Goal: Task Accomplishment & Management: Manage account settings

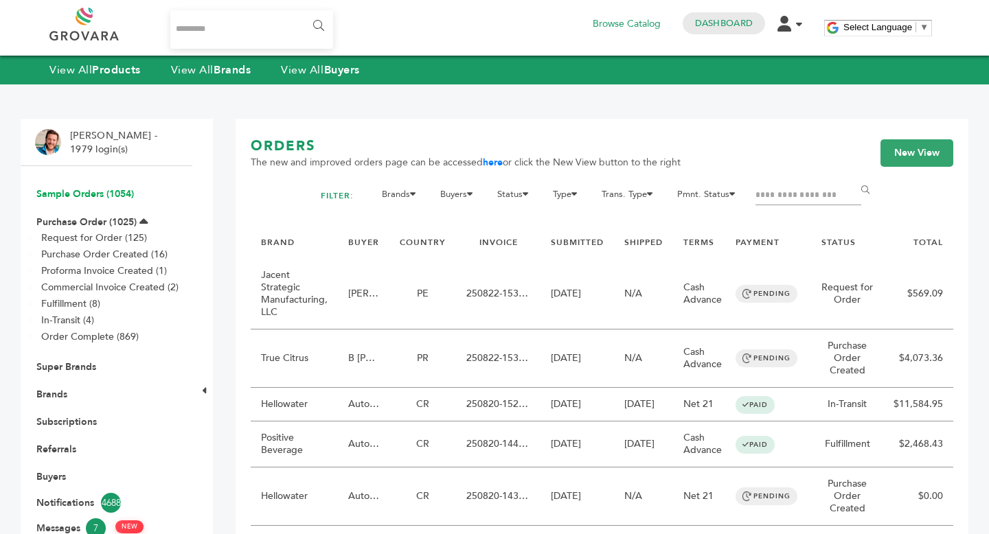
click at [83, 195] on link "Sample Orders (1054)" at bounding box center [85, 193] width 98 height 13
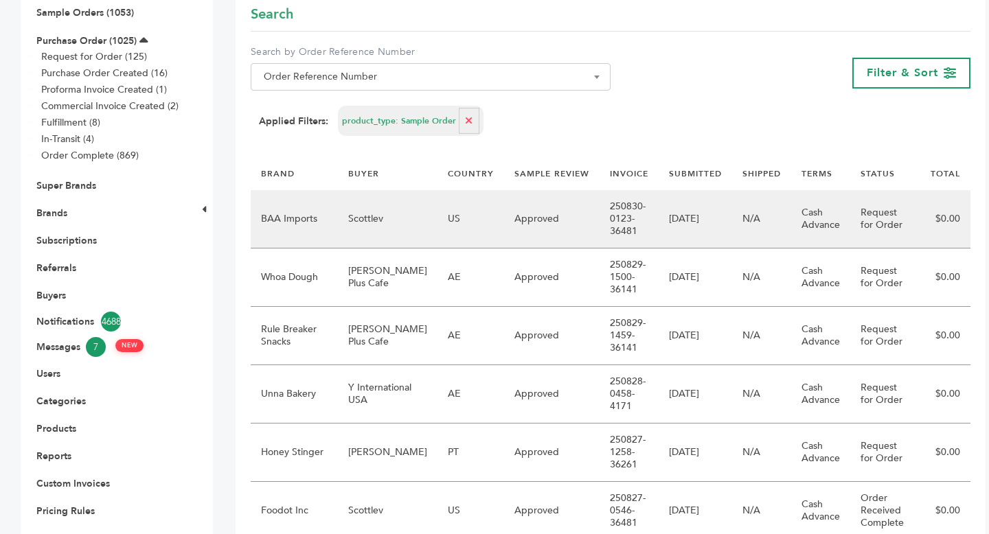
scroll to position [170, 0]
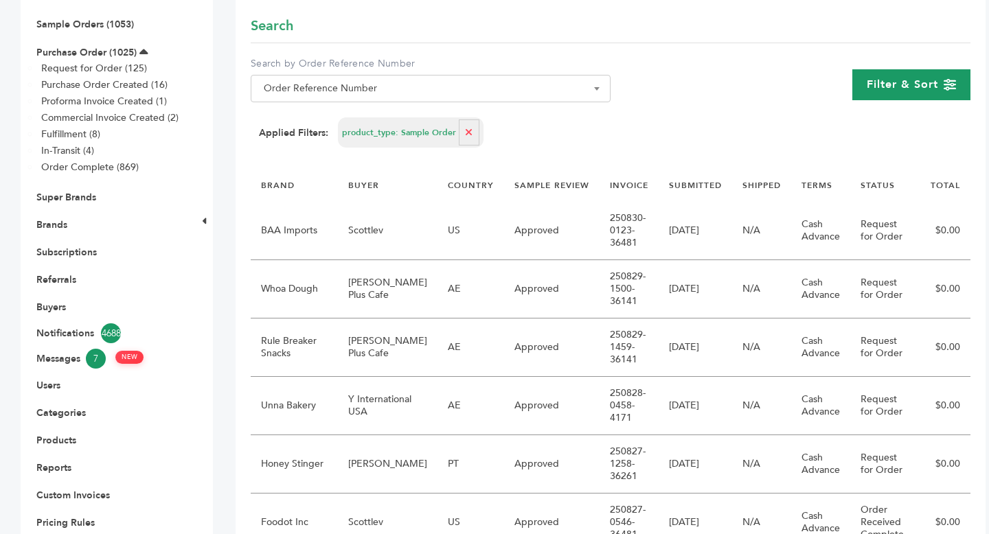
click at [883, 82] on span "Filter & Sort" at bounding box center [902, 84] width 71 height 15
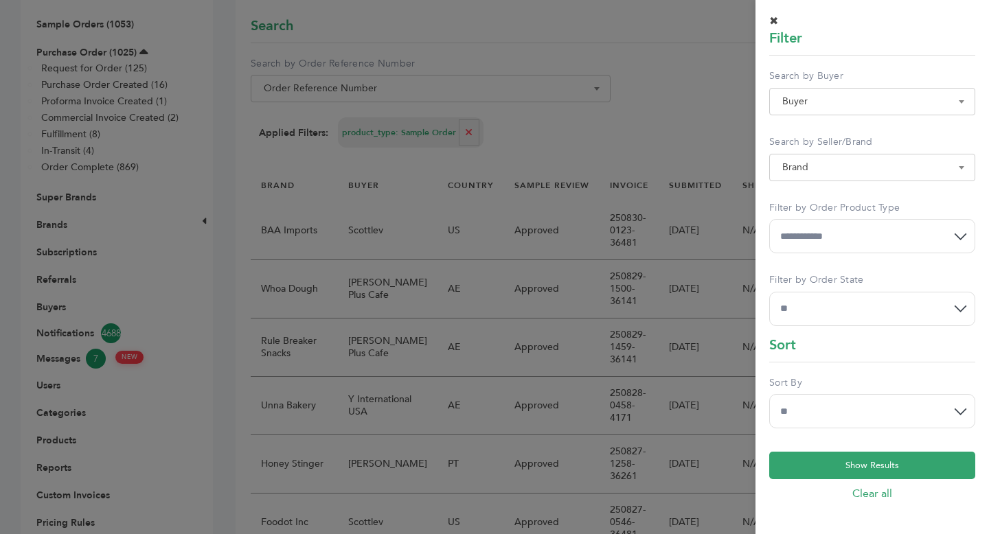
click at [650, 133] on div at bounding box center [494, 267] width 989 height 534
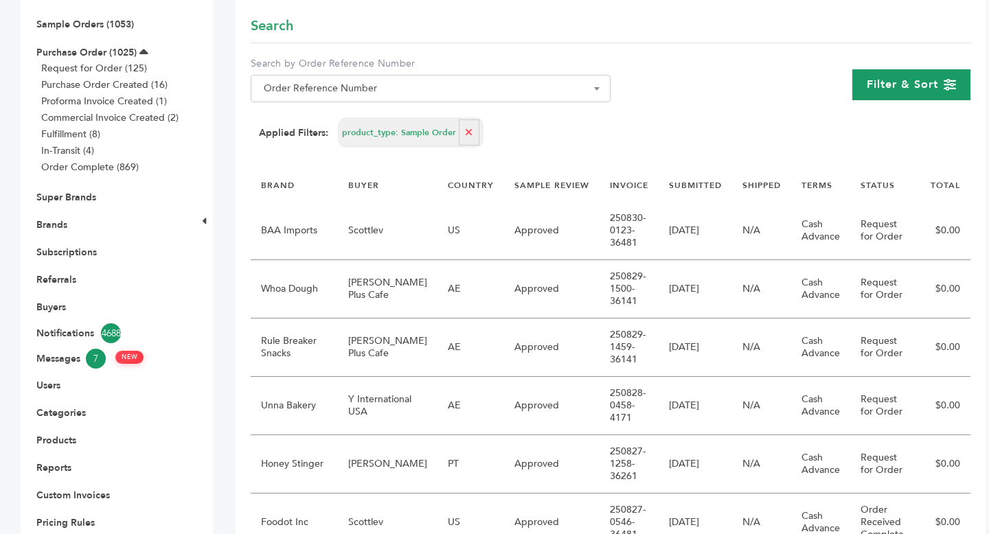
click at [902, 77] on span "Filter & Sort" at bounding box center [902, 84] width 71 height 15
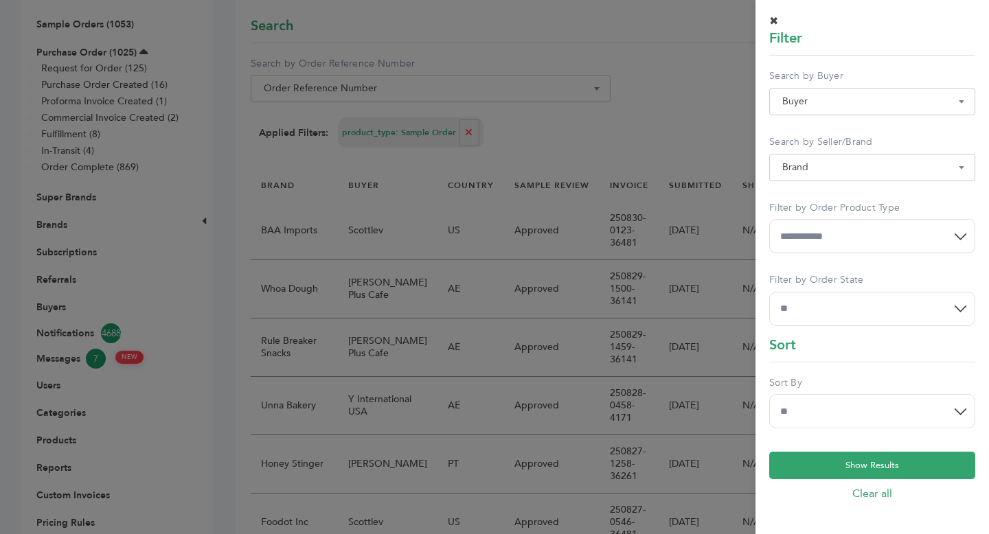
click at [629, 135] on div at bounding box center [494, 267] width 989 height 534
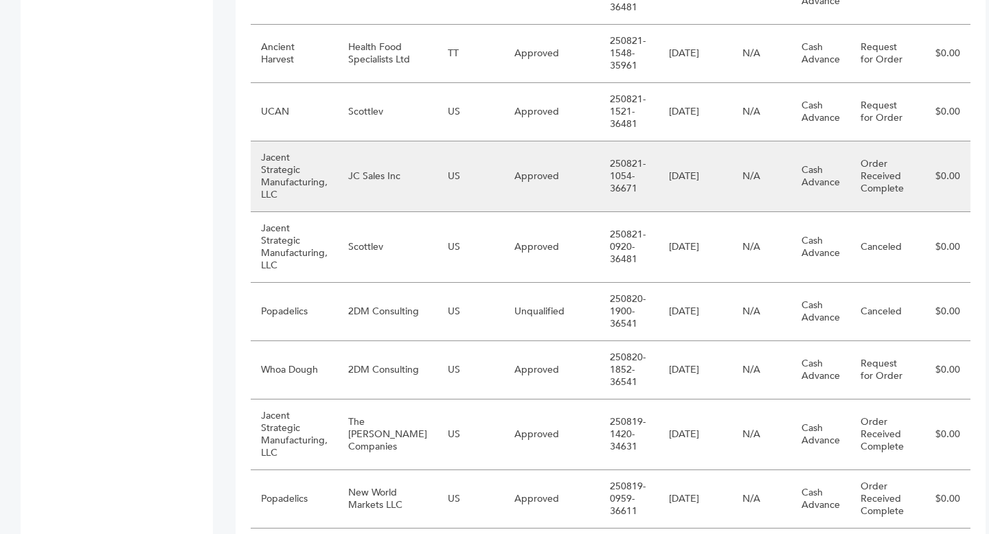
scroll to position [1358, 0]
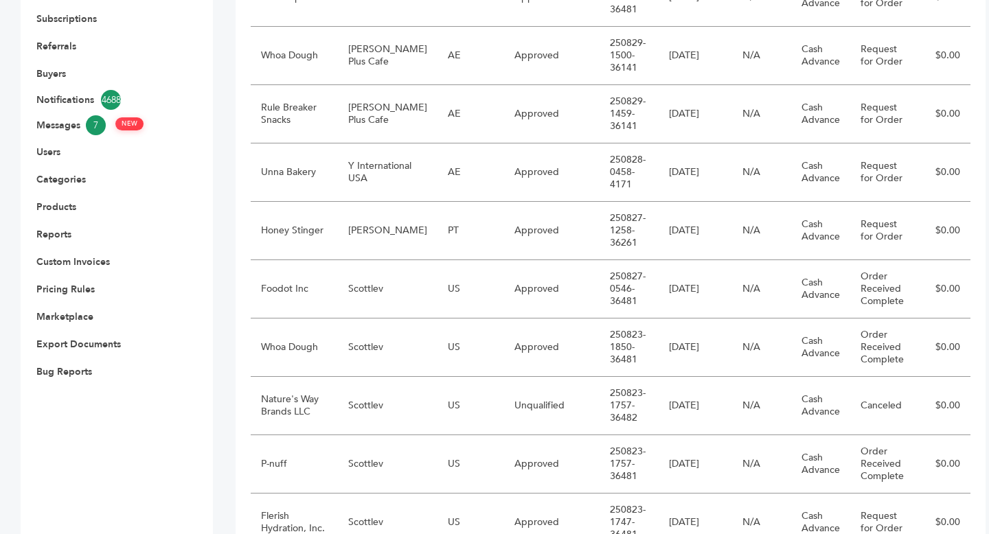
scroll to position [0, 0]
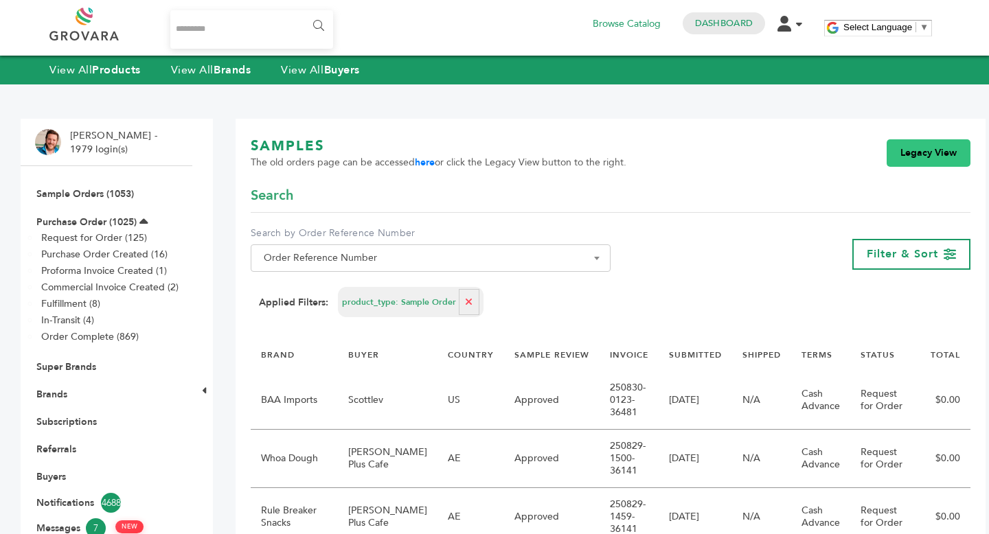
click at [898, 152] on link "Legacy View" at bounding box center [929, 152] width 84 height 27
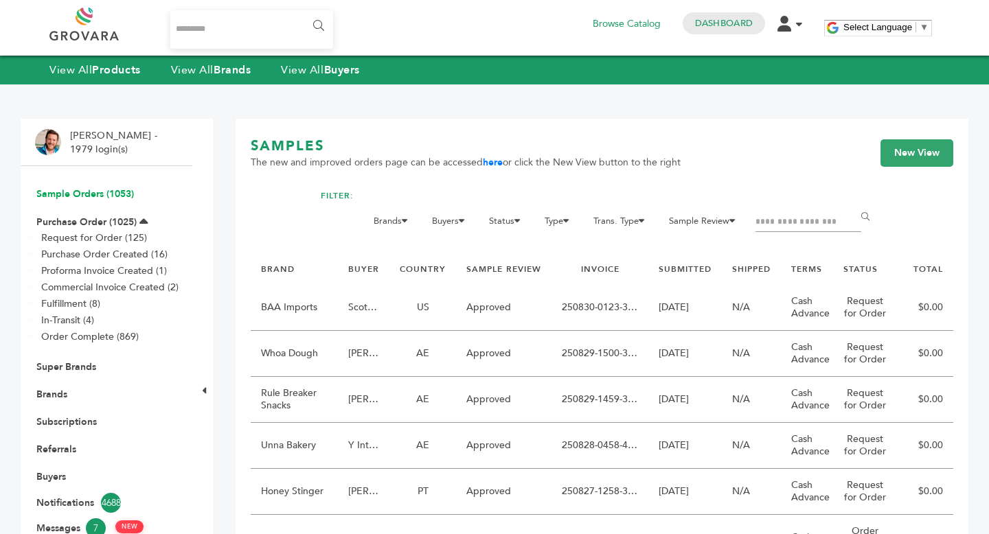
click at [104, 195] on link "Sample Orders (1053)" at bounding box center [85, 193] width 98 height 13
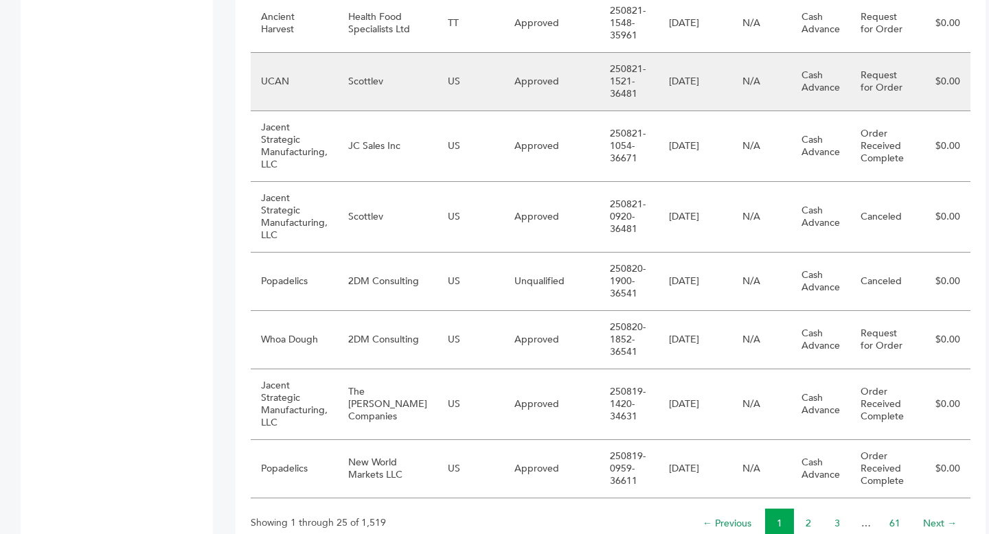
scroll to position [1443, 0]
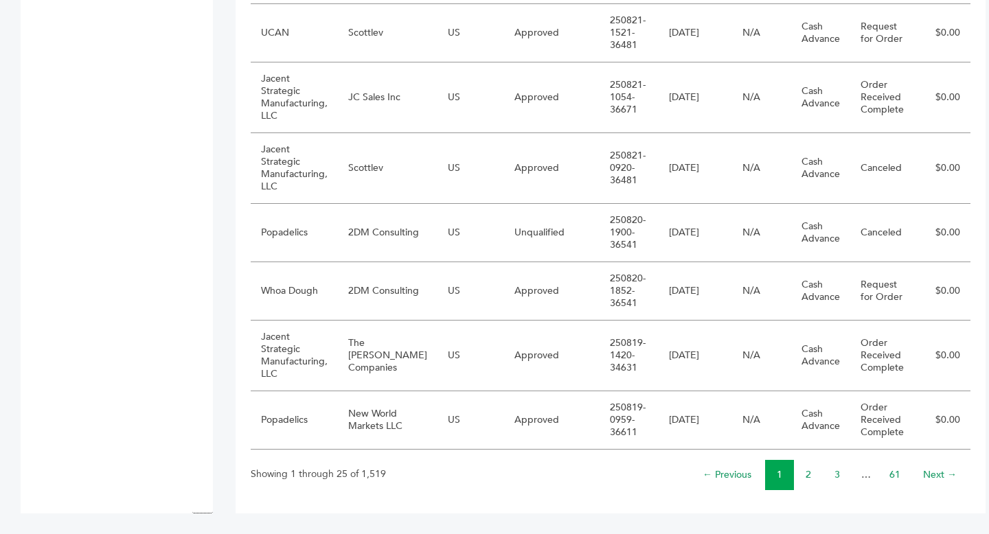
click at [796, 474] on li "2" at bounding box center [808, 475] width 29 height 30
click at [806, 475] on link "2" at bounding box center [808, 474] width 5 height 13
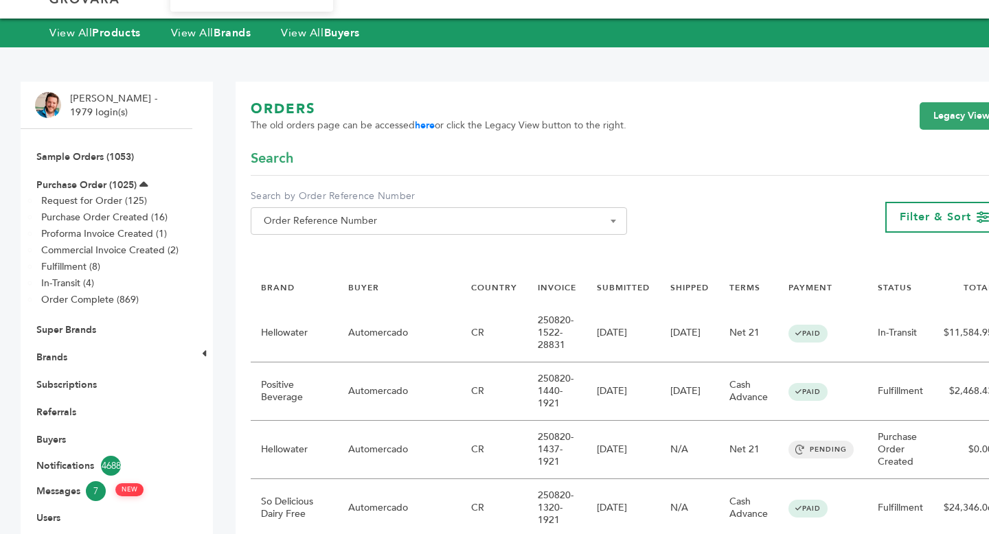
scroll to position [51, 0]
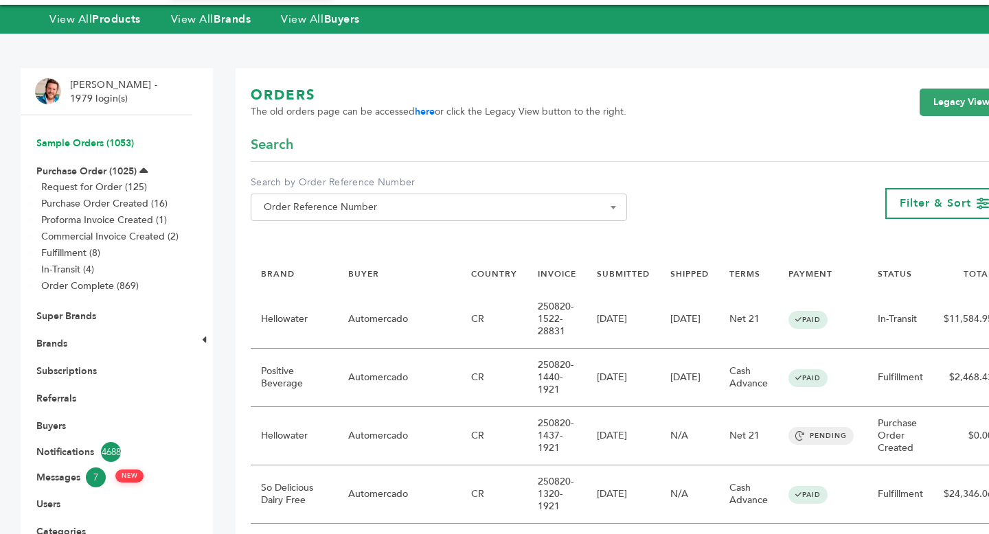
click at [71, 140] on link "Sample Orders (1053)" at bounding box center [85, 143] width 98 height 13
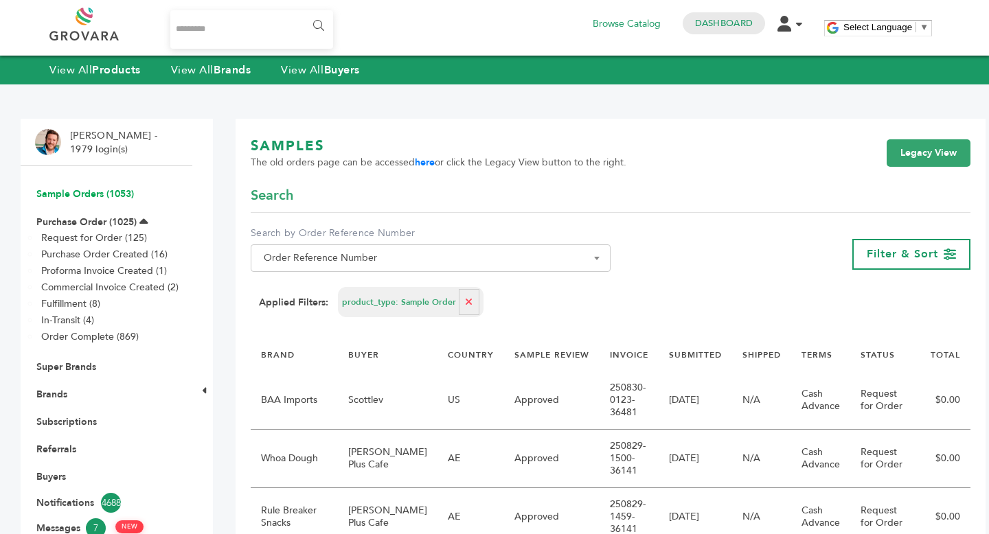
click at [88, 194] on link "Sample Orders (1053)" at bounding box center [85, 193] width 98 height 13
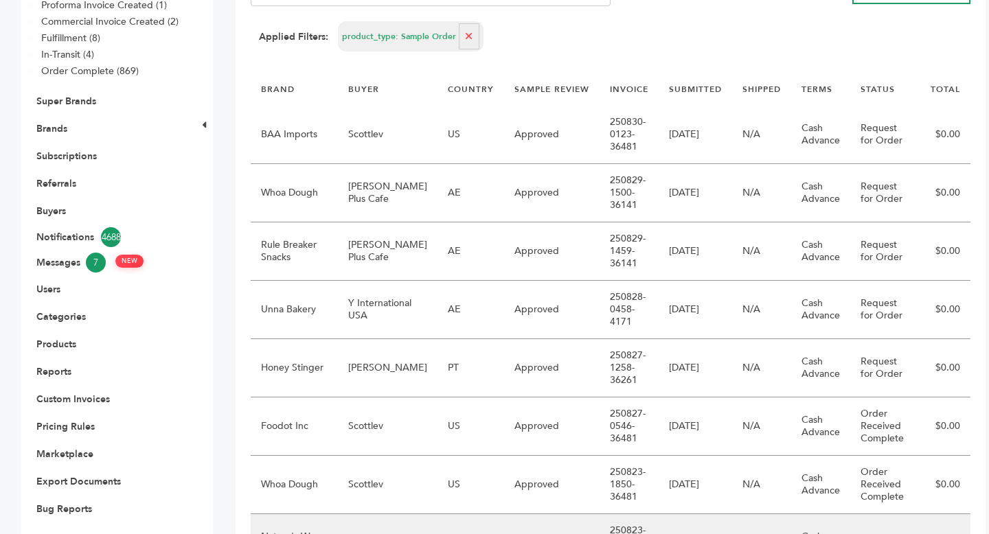
scroll to position [218, 0]
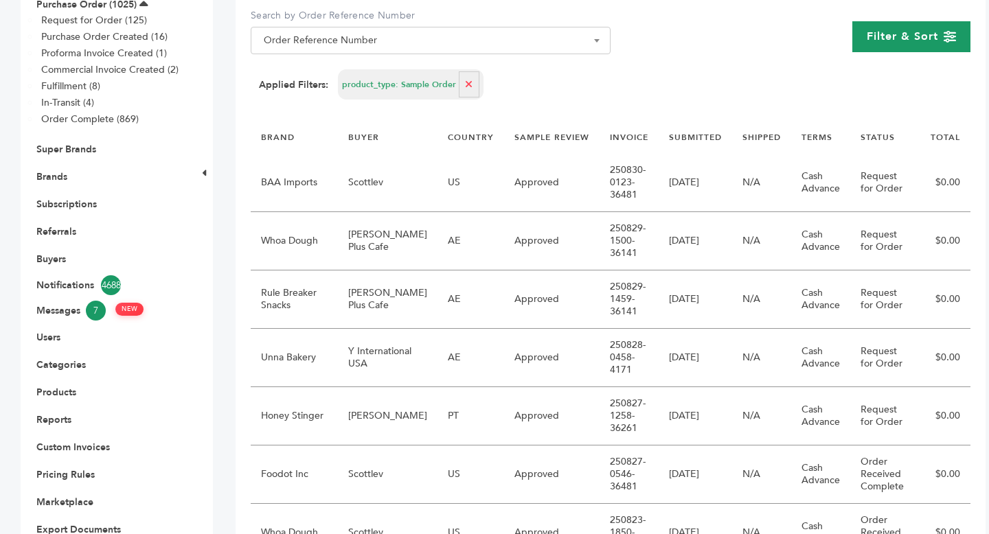
click at [884, 36] on span "Filter & Sort" at bounding box center [902, 36] width 71 height 15
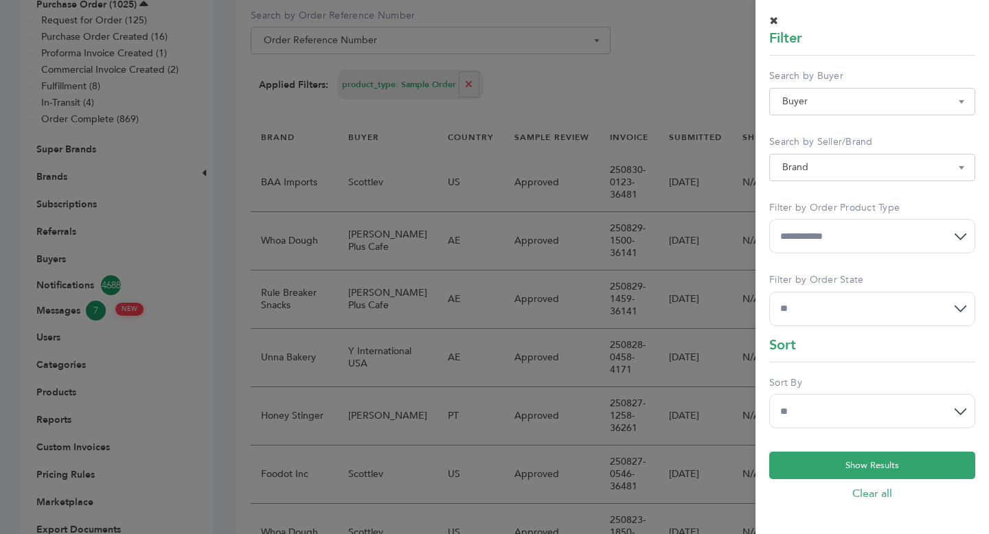
click at [852, 242] on select "**********" at bounding box center [872, 236] width 206 height 34
click at [860, 297] on select "**********" at bounding box center [872, 309] width 206 height 34
click at [769, 292] on select "**********" at bounding box center [872, 309] width 206 height 34
click at [945, 315] on select "**********" at bounding box center [872, 309] width 206 height 34
select select "*"
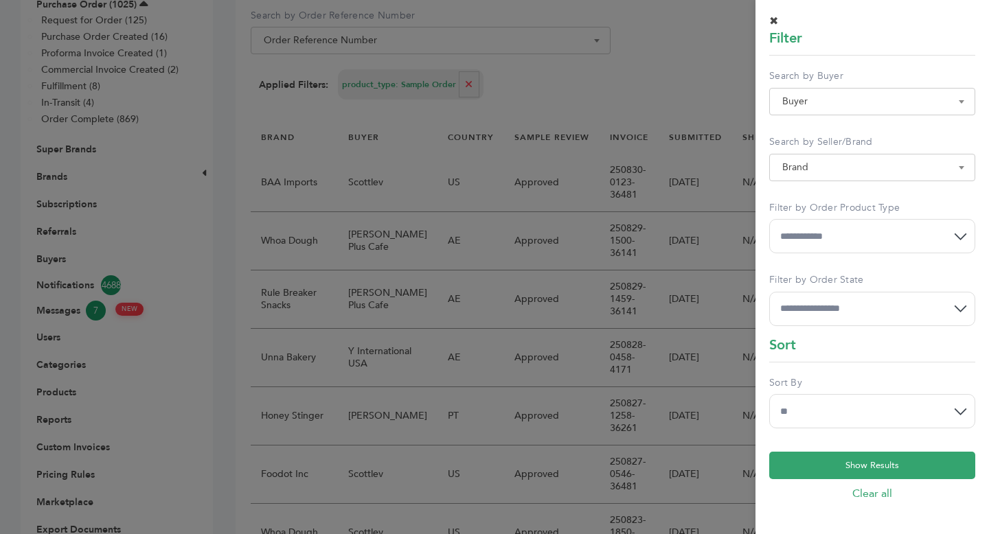
click at [769, 292] on select "**********" at bounding box center [872, 309] width 206 height 34
click at [775, 17] on span "✖" at bounding box center [773, 21] width 9 height 15
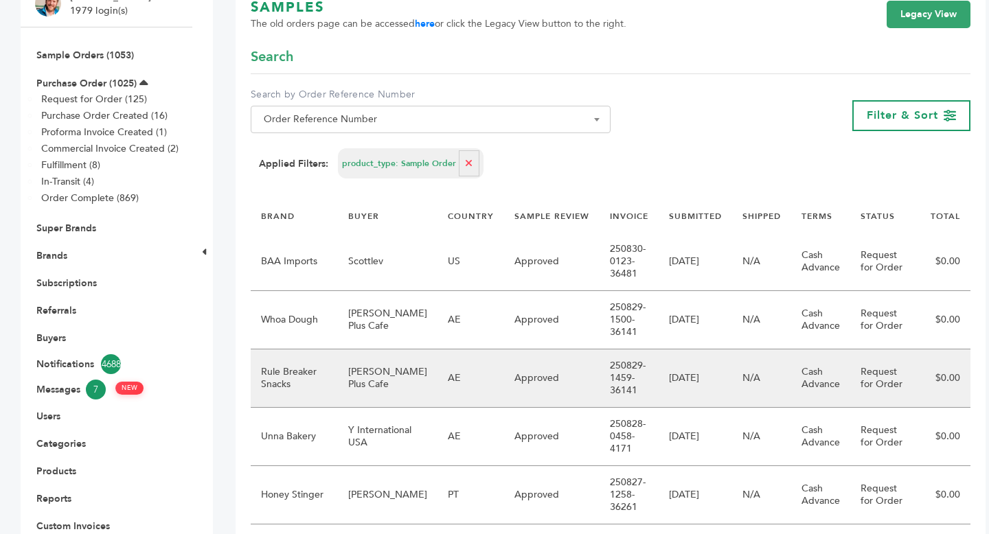
scroll to position [0, 0]
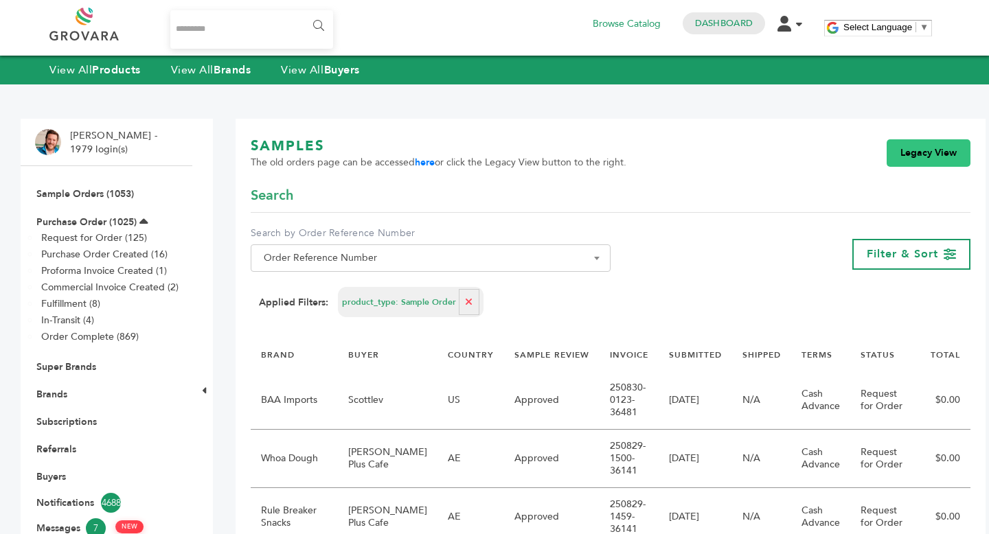
click at [899, 150] on link "Legacy View" at bounding box center [929, 152] width 84 height 27
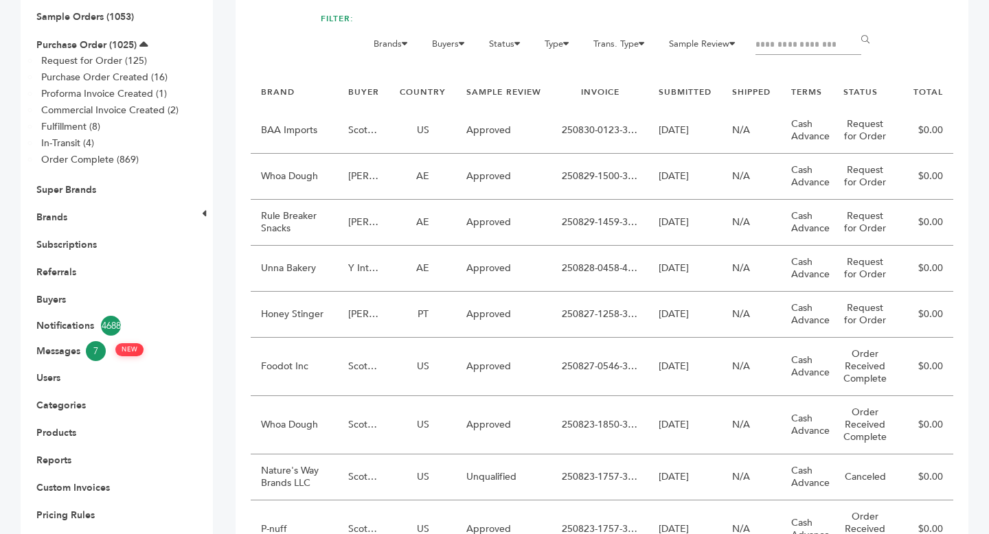
scroll to position [129, 0]
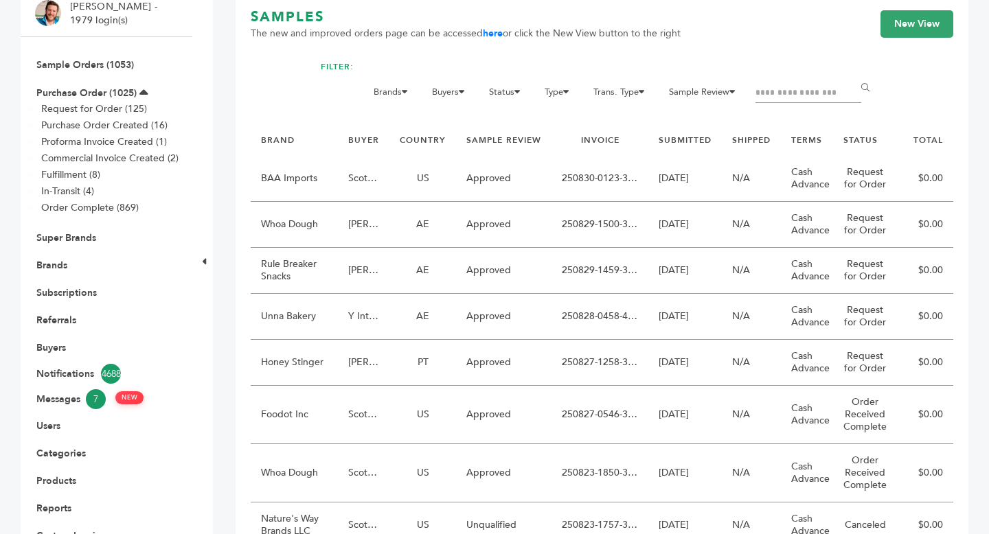
click at [799, 92] on input "Filter by keywords" at bounding box center [808, 93] width 106 height 19
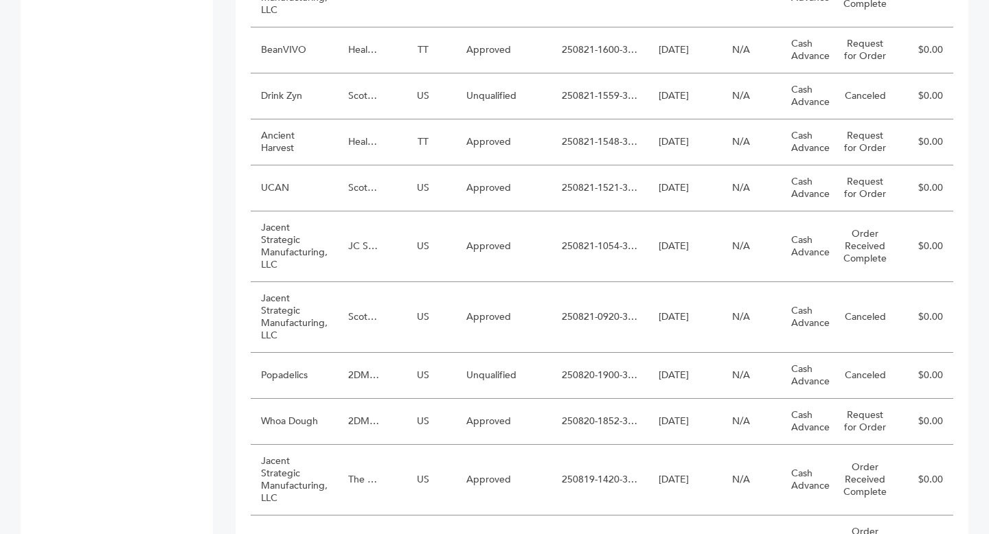
scroll to position [1171, 0]
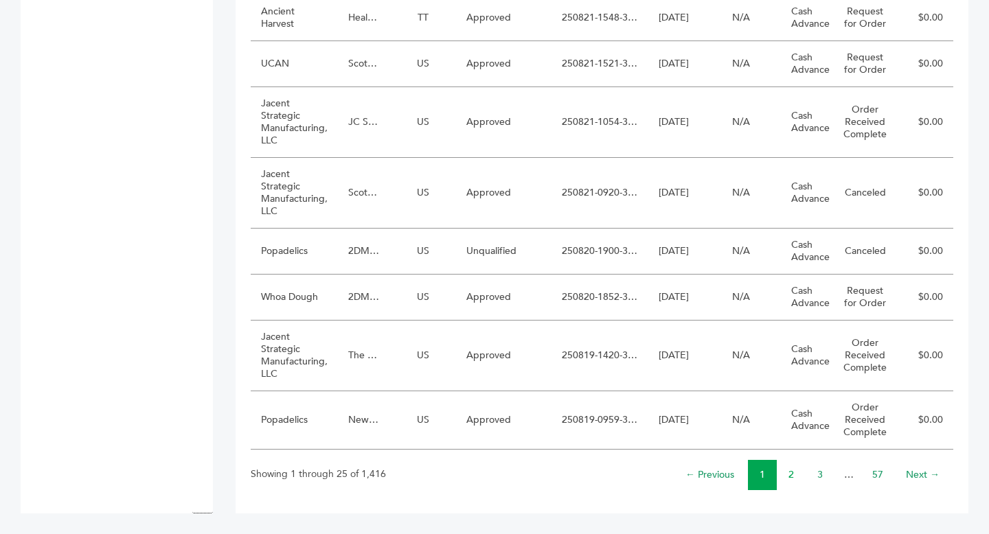
click at [793, 475] on link "2" at bounding box center [790, 474] width 5 height 13
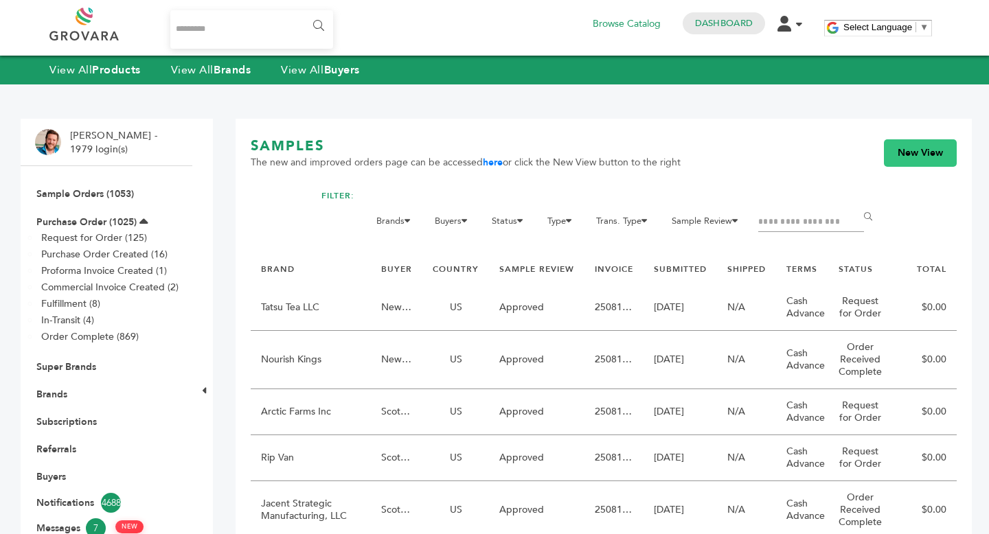
click at [934, 160] on link "New View" at bounding box center [920, 152] width 73 height 27
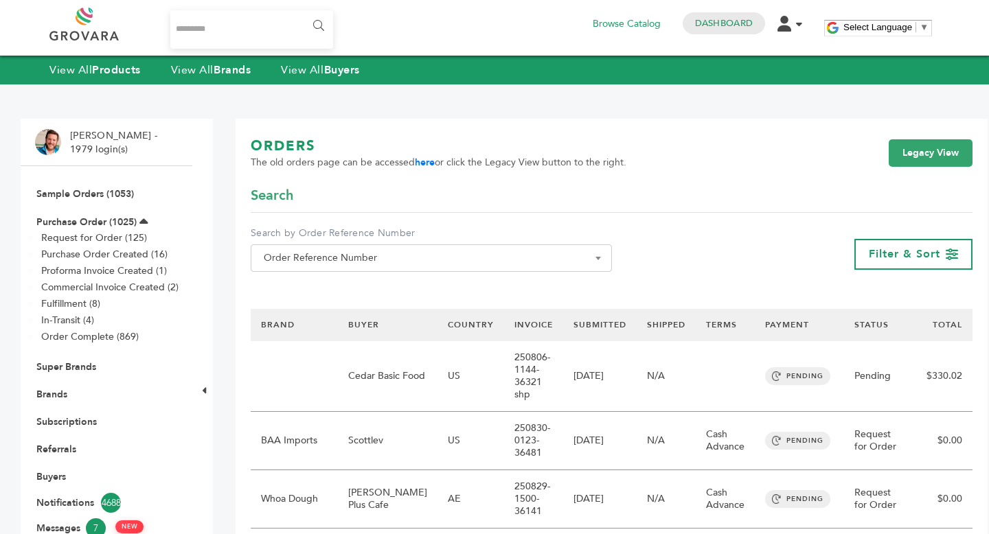
click at [859, 324] on link "STATUS" at bounding box center [871, 324] width 34 height 11
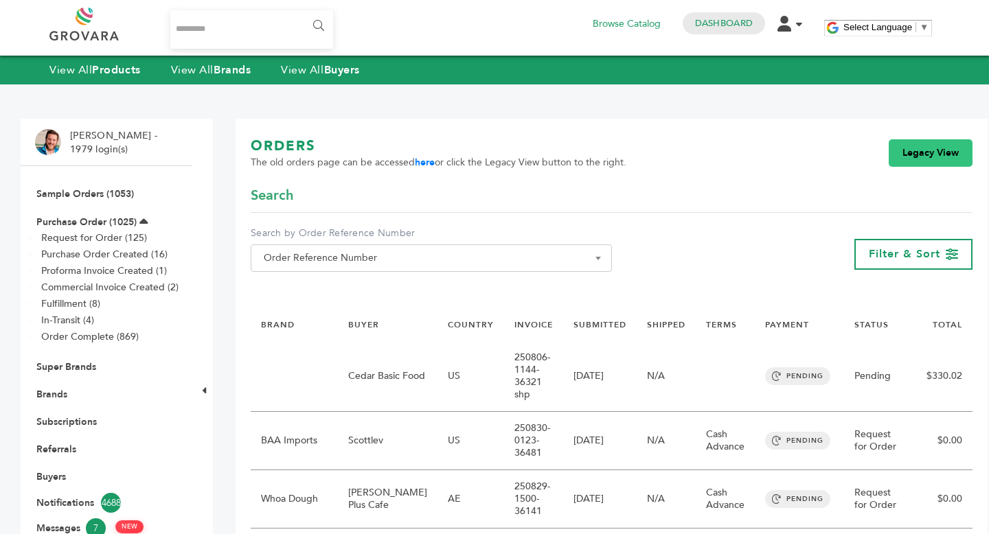
click at [922, 156] on link "Legacy View" at bounding box center [931, 152] width 84 height 27
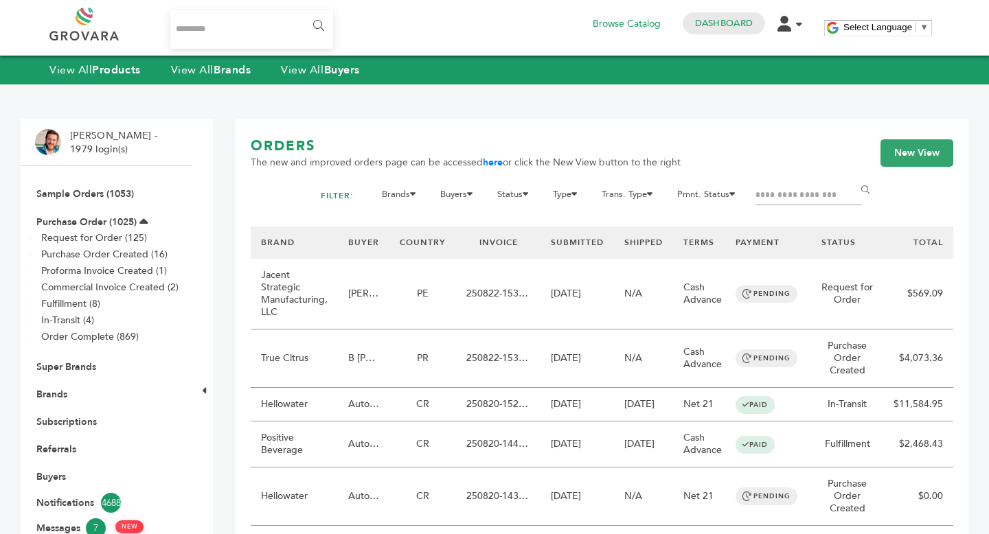
click at [845, 248] on link "STATUS" at bounding box center [838, 242] width 34 height 11
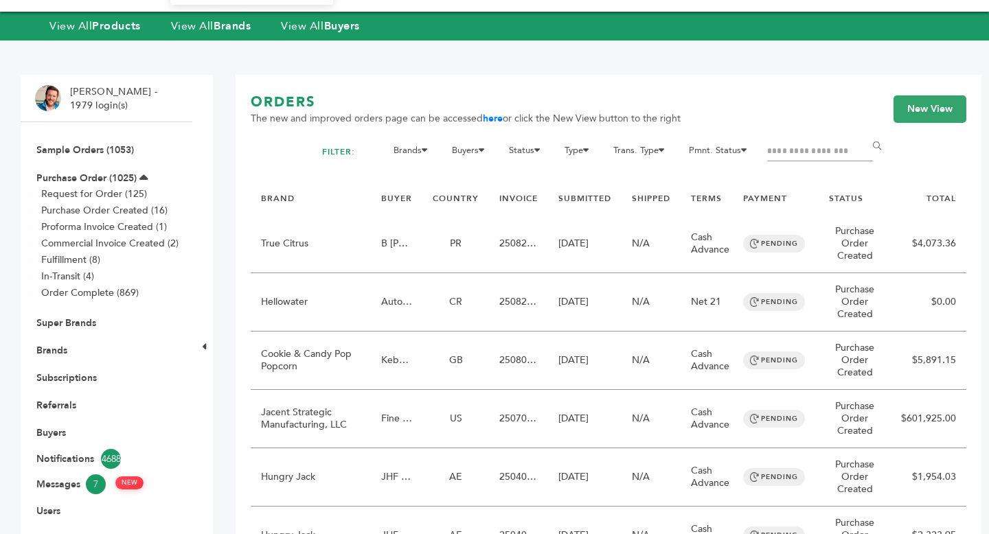
scroll to position [47, 0]
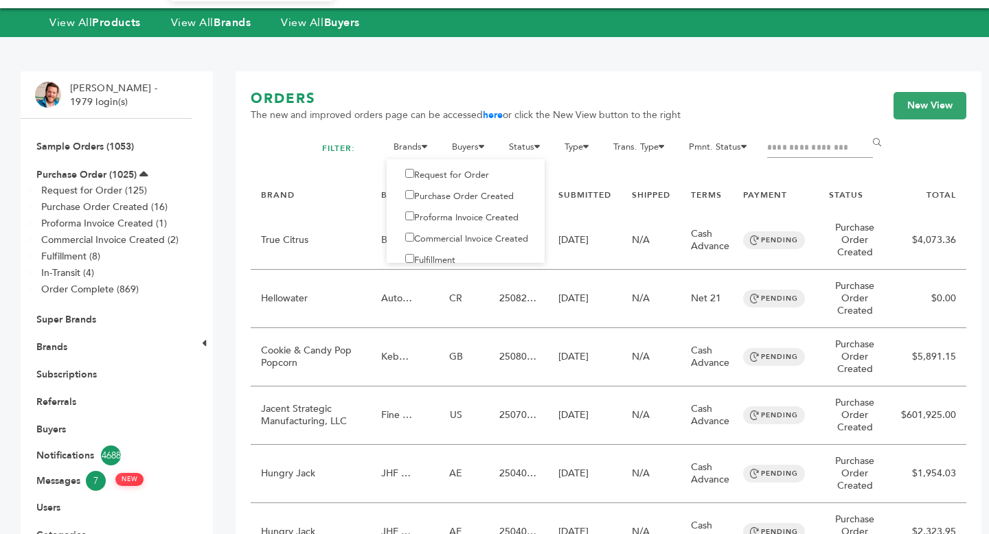
click at [534, 151] on icon at bounding box center [536, 146] width 5 height 9
click at [100, 149] on link "Sample Orders (1053)" at bounding box center [85, 146] width 98 height 13
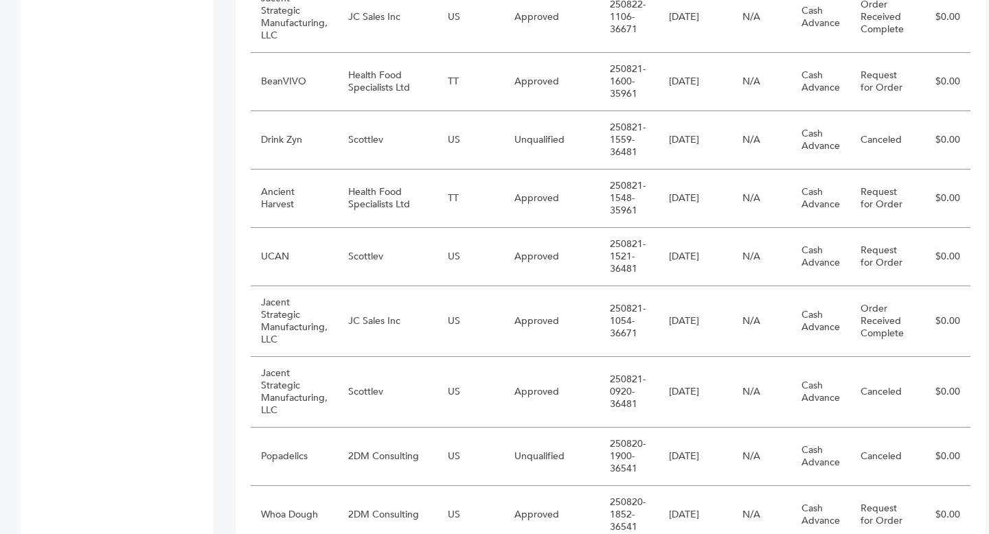
scroll to position [1443, 0]
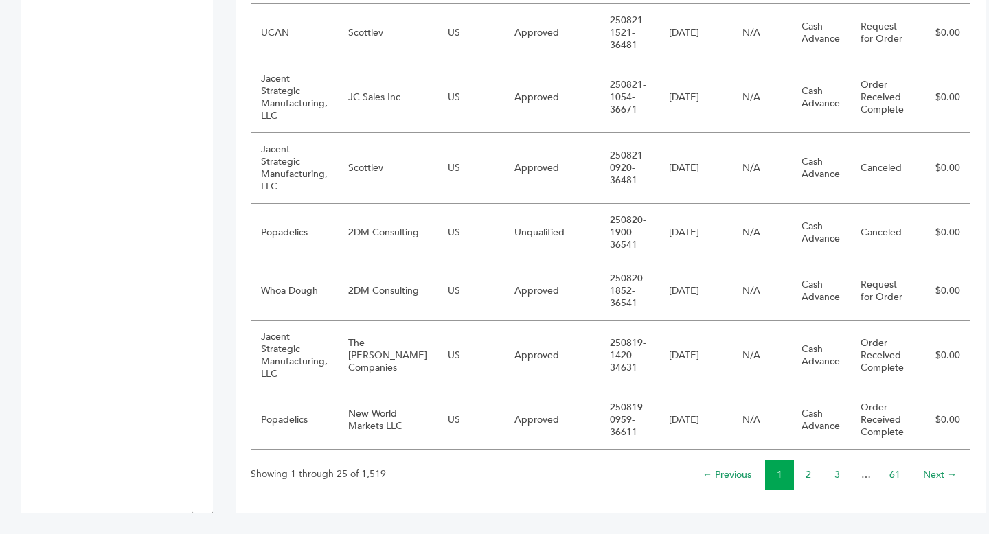
click at [794, 477] on li "2" at bounding box center [808, 475] width 29 height 30
click at [794, 472] on li "2" at bounding box center [808, 475] width 29 height 30
click at [806, 473] on link "2" at bounding box center [808, 474] width 5 height 13
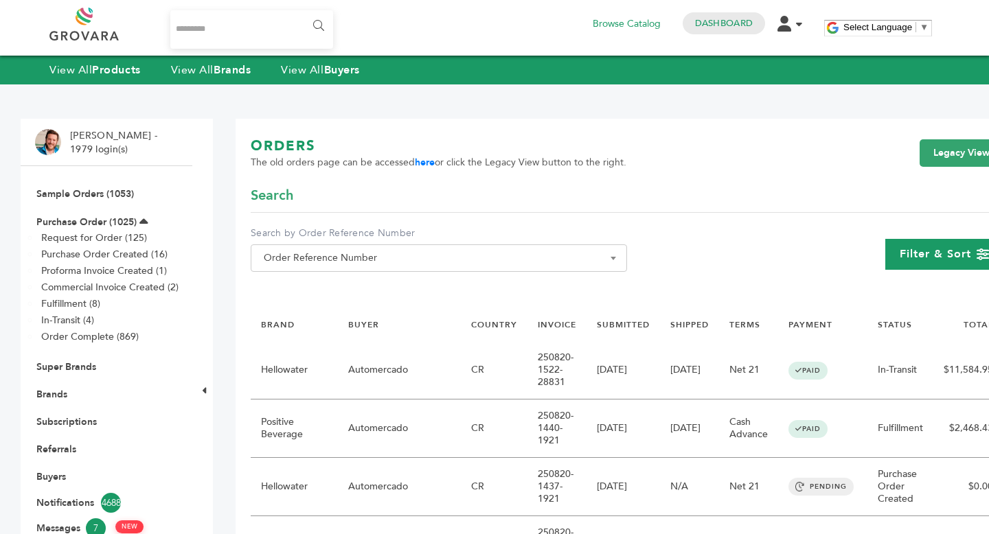
click at [917, 255] on span "Filter & Sort" at bounding box center [935, 254] width 71 height 15
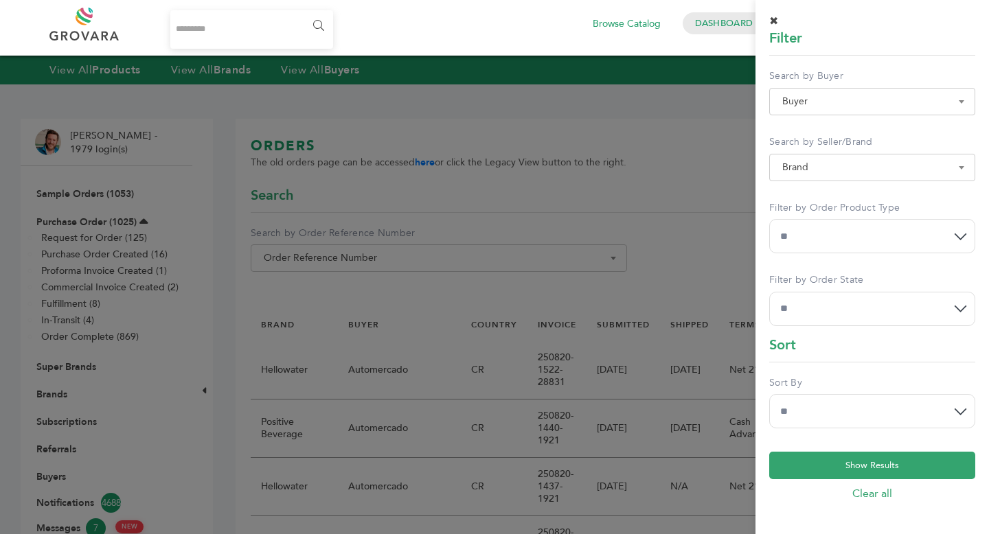
click at [886, 234] on select "**********" at bounding box center [872, 236] width 206 height 34
select select "******"
click at [769, 219] on select "**********" at bounding box center [872, 236] width 206 height 34
click at [886, 460] on button "Show Results" at bounding box center [872, 465] width 206 height 27
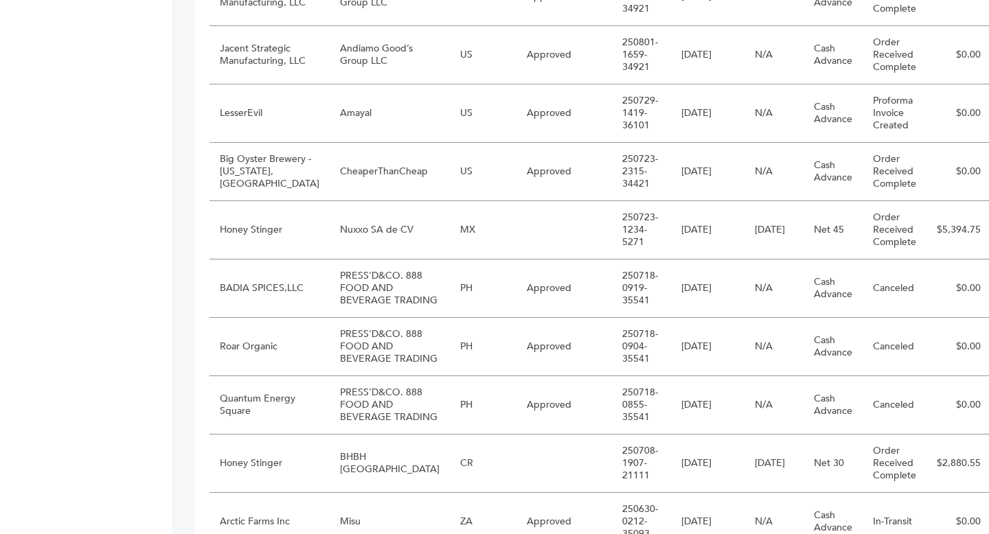
scroll to position [1480, 0]
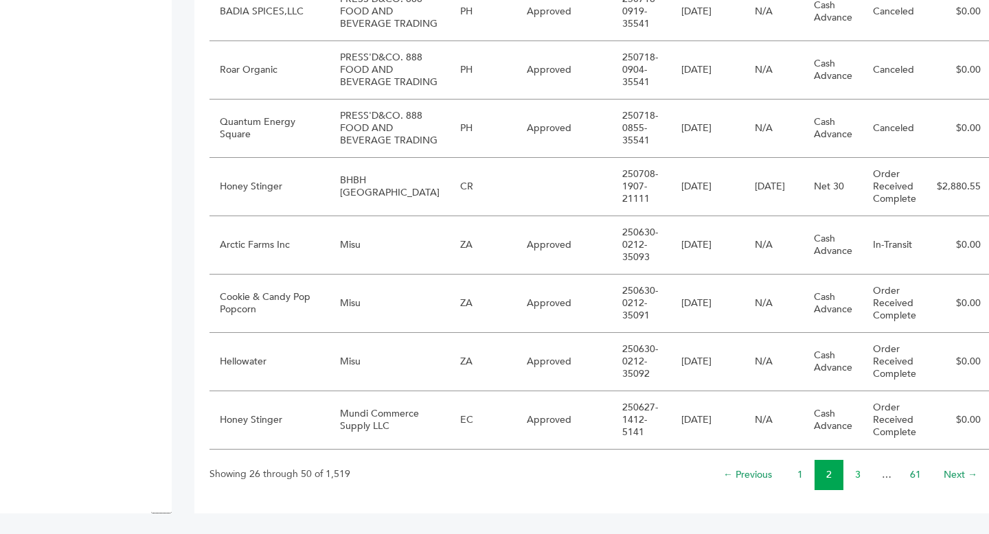
click at [855, 477] on link "3" at bounding box center [857, 474] width 5 height 13
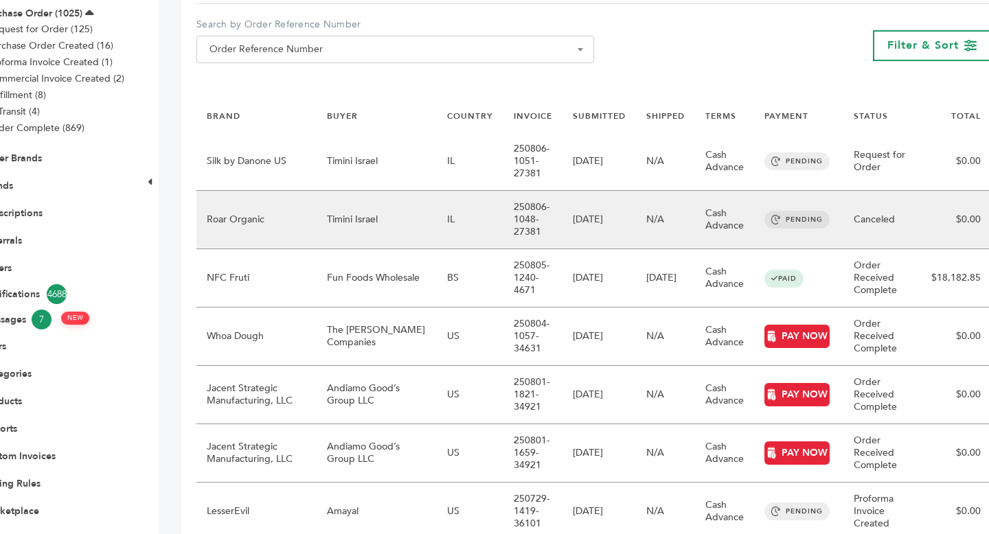
scroll to position [210, 0]
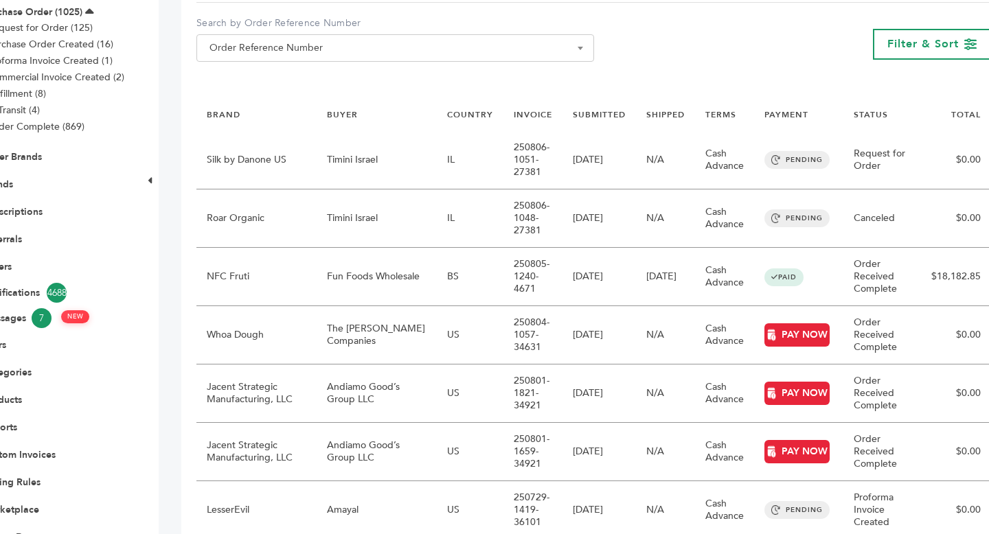
click at [656, 40] on div "**********" at bounding box center [593, 44] width 795 height 56
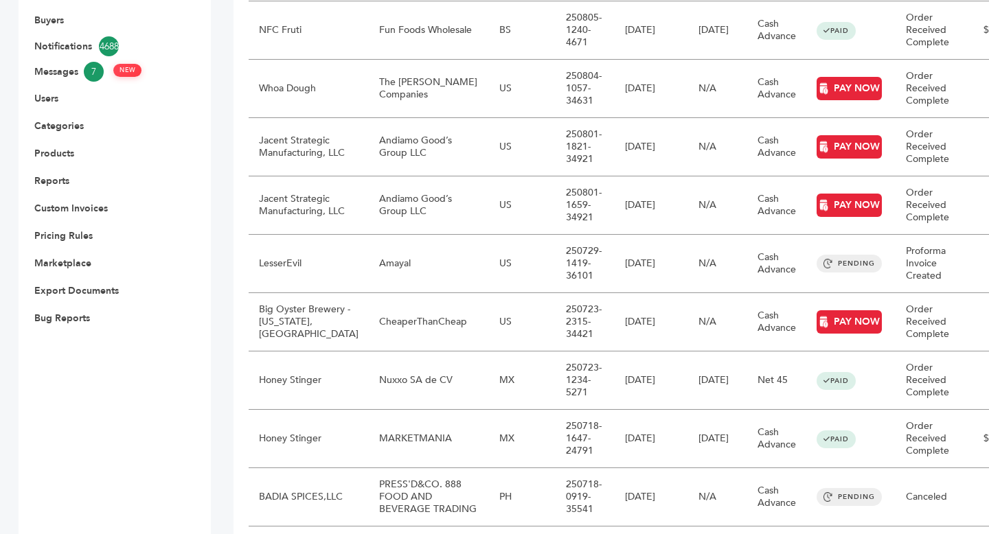
scroll to position [398, 0]
